Goal: Information Seeking & Learning: Learn about a topic

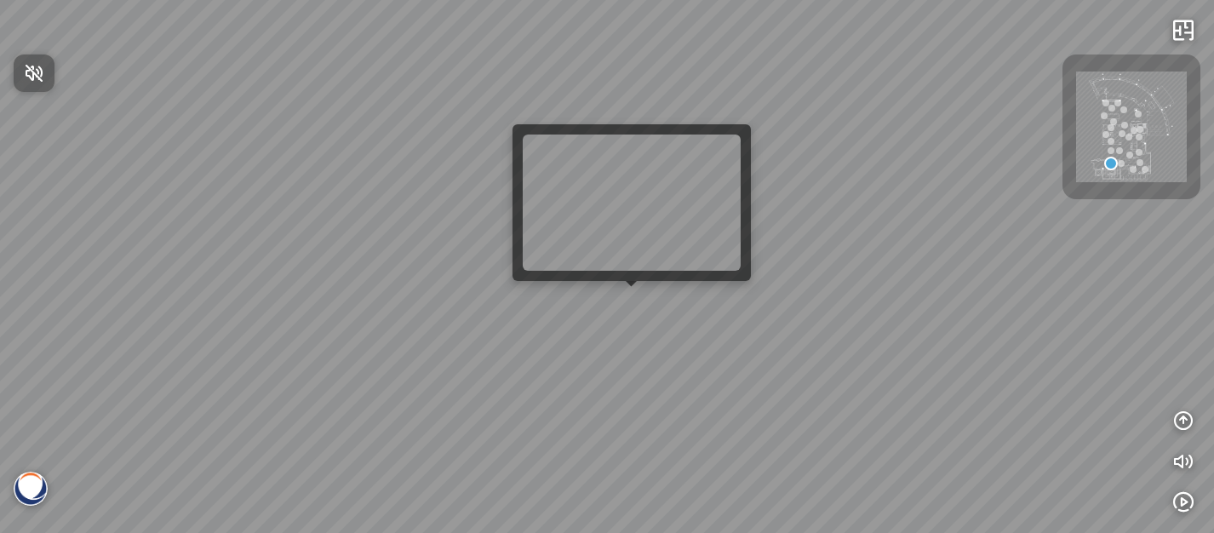
click at [631, 307] on div at bounding box center [607, 266] width 1214 height 533
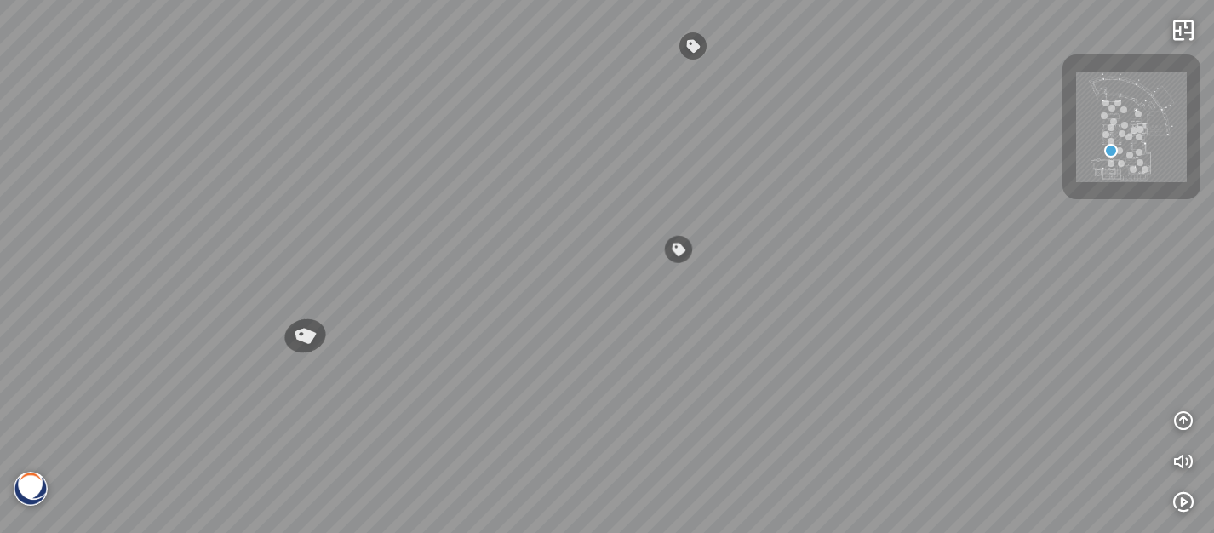
drag, startPoint x: 737, startPoint y: 354, endPoint x: 433, endPoint y: 325, distance: 306.2
click at [454, 324] on div "Venatino® - BQ8660 Nero Marquina® - BQ8740 Venatino® - BQ8660" at bounding box center [607, 266] width 1214 height 533
drag, startPoint x: 647, startPoint y: 397, endPoint x: 515, endPoint y: 469, distance: 150.5
click at [523, 467] on div "Venatino® - BQ8660 Nero Marquina® - BQ8740 Venatino® - BQ8660" at bounding box center [607, 266] width 1214 height 533
drag, startPoint x: 795, startPoint y: 416, endPoint x: 513, endPoint y: 423, distance: 282.8
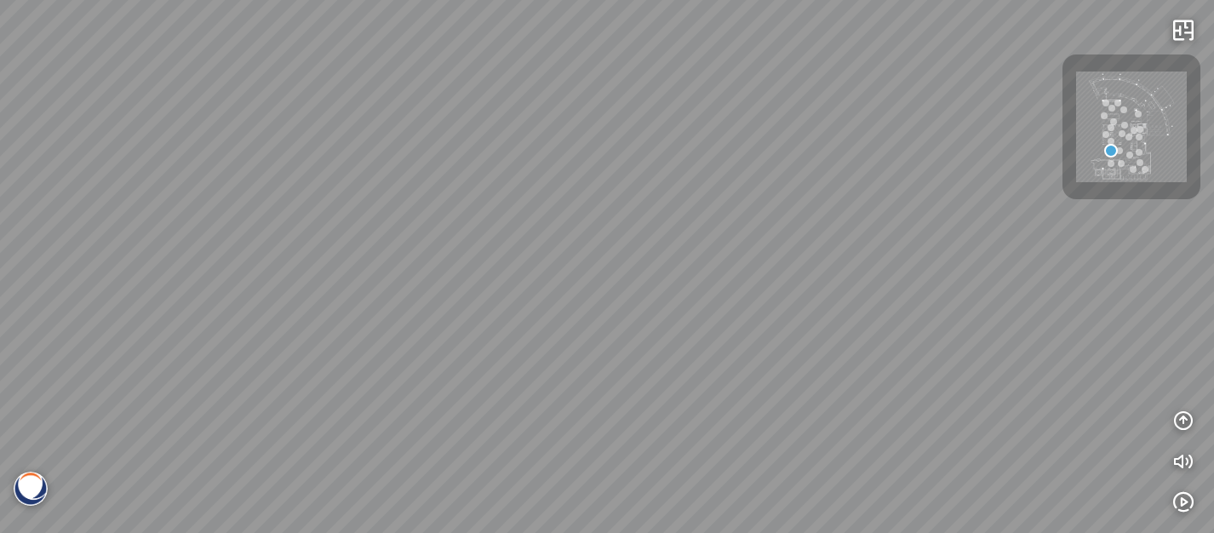
click at [473, 419] on div "Venatino® - BQ8660 Nero Marquina® - BQ8740 Venatino® - BQ8660" at bounding box center [607, 266] width 1214 height 533
drag, startPoint x: 886, startPoint y: 210, endPoint x: 837, endPoint y: 112, distance: 110.1
click at [838, 112] on div "Venatino® - BQ8660 Nero Marquina® - BQ8740 Venatino® - BQ8660" at bounding box center [607, 266] width 1214 height 533
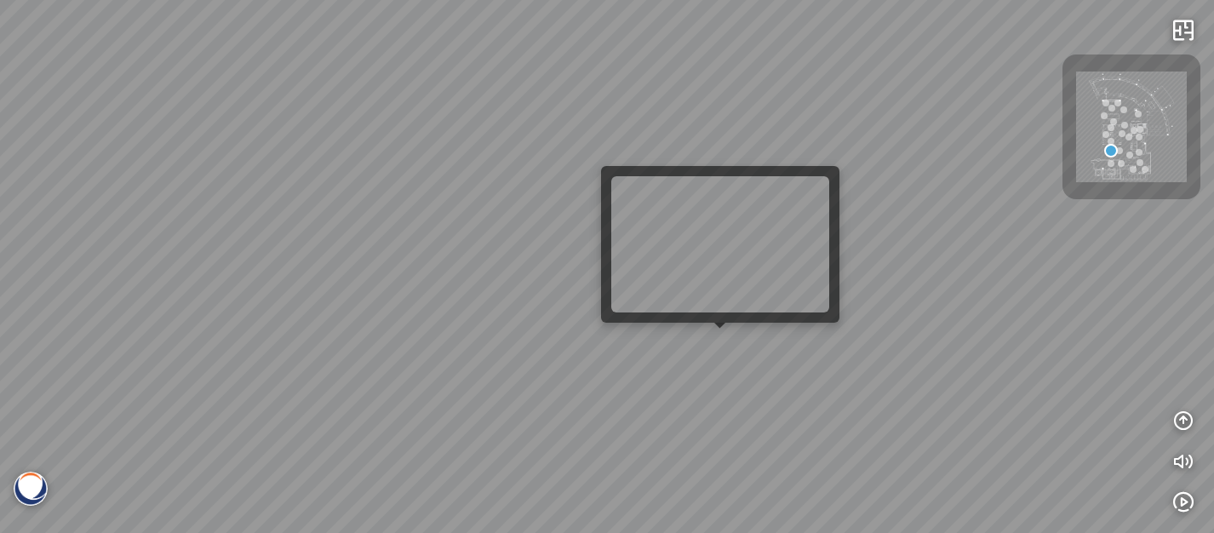
click at [716, 341] on div "Venatino® - BQ8660 Nero Marquina® - BQ8740 Venatino® - BQ8660" at bounding box center [607, 266] width 1214 height 533
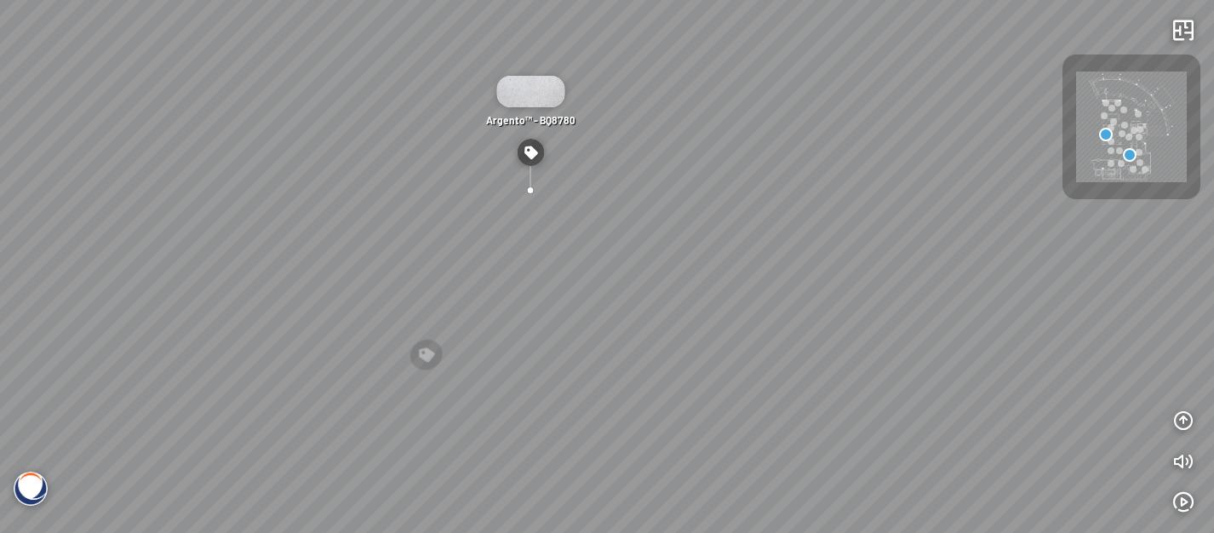
drag, startPoint x: 771, startPoint y: 335, endPoint x: 694, endPoint y: 471, distance: 156.0
click at [694, 471] on div "Gan Eden® - BQ8881 Argento™ - BQ8780" at bounding box center [607, 266] width 1214 height 533
drag, startPoint x: 783, startPoint y: 367, endPoint x: 970, endPoint y: 403, distance: 189.9
click at [961, 396] on div "Gan Eden® - BQ8881 Argento™ - BQ8780" at bounding box center [607, 266] width 1214 height 533
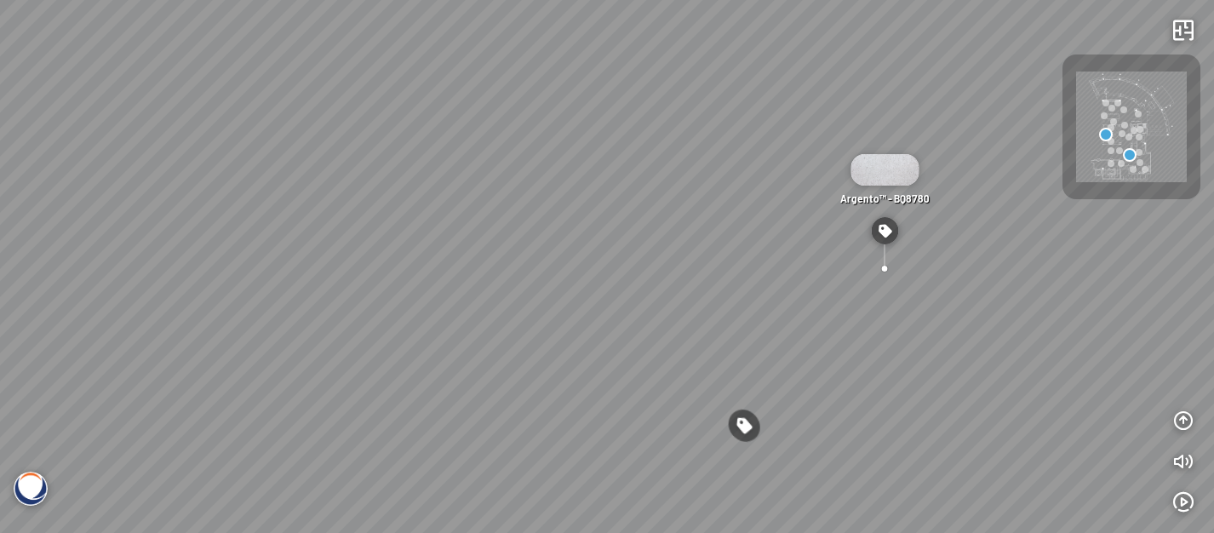
drag, startPoint x: 656, startPoint y: 335, endPoint x: 863, endPoint y: 354, distance: 208.7
click at [862, 354] on div "Gan Eden® - BQ8881 Argento™ - BQ8780" at bounding box center [607, 266] width 1214 height 533
drag, startPoint x: 591, startPoint y: 352, endPoint x: 806, endPoint y: 354, distance: 215.4
click at [795, 354] on div "Gan Eden® - BQ8881 Argento™ - BQ8780" at bounding box center [607, 266] width 1214 height 533
drag, startPoint x: 602, startPoint y: 352, endPoint x: 981, endPoint y: 351, distance: 378.9
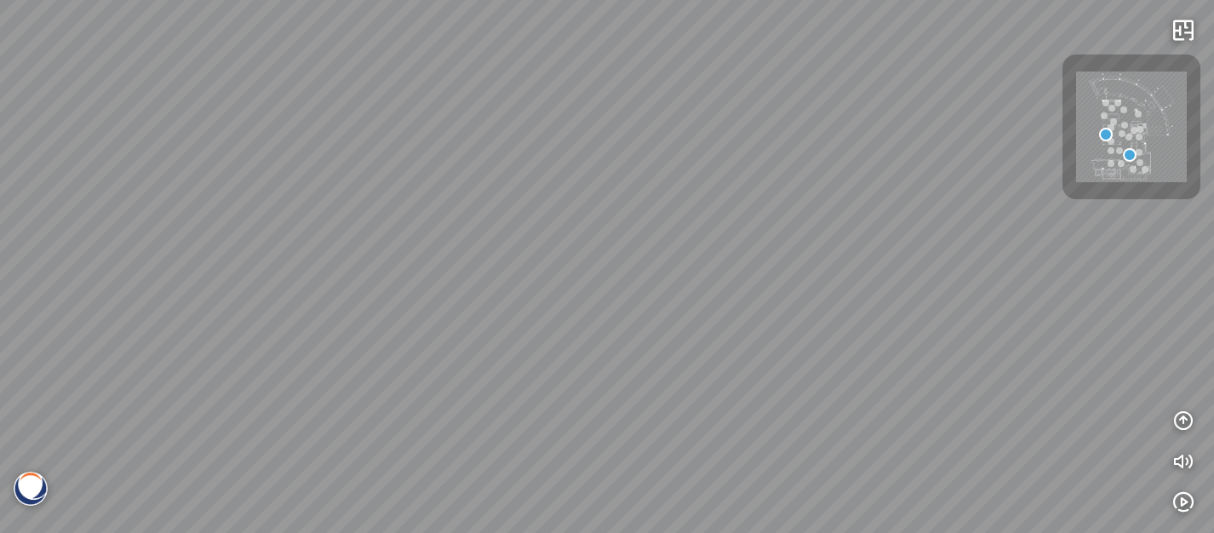
click at [966, 355] on div "Gan Eden® - BQ8881 Argento™ - BQ8780" at bounding box center [607, 266] width 1214 height 533
drag, startPoint x: 717, startPoint y: 353, endPoint x: 817, endPoint y: 353, distance: 100.5
click at [817, 353] on div "Gan Eden® - BQ8881 Argento™ - BQ8780" at bounding box center [607, 266] width 1214 height 533
